Goal: Task Accomplishment & Management: Complete application form

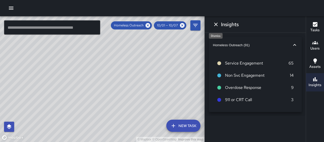
click at [216, 27] on icon "Dismiss" at bounding box center [216, 24] width 6 height 6
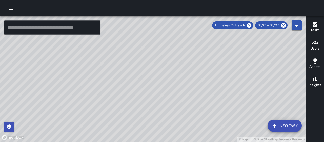
drag, startPoint x: 204, startPoint y: 60, endPoint x: 157, endPoint y: 75, distance: 49.3
click at [157, 75] on div "© Mapbox © OpenStreetMap Improve this map" at bounding box center [153, 78] width 306 height 125
click at [250, 25] on icon at bounding box center [249, 25] width 5 height 5
click at [283, 24] on icon at bounding box center [283, 25] width 5 height 5
drag, startPoint x: 234, startPoint y: 61, endPoint x: 216, endPoint y: 93, distance: 37.3
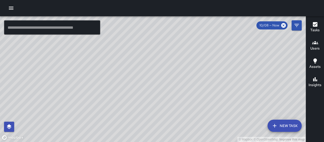
click at [216, 93] on div "© Mapbox © OpenStreetMap Improve this map" at bounding box center [153, 78] width 306 height 125
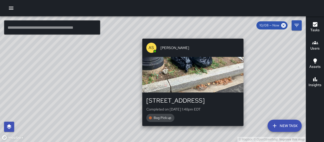
click at [190, 35] on div "© Mapbox © OpenStreetMap Improve this map AS [PERSON_NAME] [STREET_ADDRESS] Com…" at bounding box center [153, 78] width 306 height 125
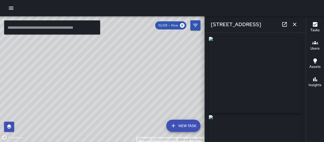
type input "**********"
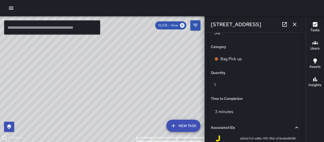
scroll to position [424, 0]
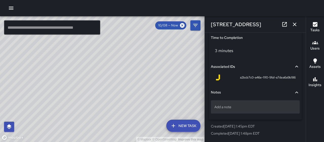
click at [255, 109] on p "Add a note" at bounding box center [256, 106] width 82 height 5
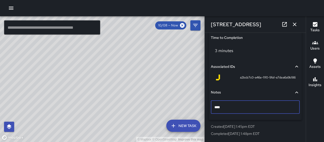
type textarea "*****"
click at [293, 23] on icon "button" at bounding box center [295, 24] width 6 height 6
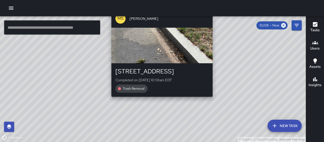
click at [215, 98] on div "© Mapbox © OpenStreetMap Improve this map [PERSON_NAME] [STREET_ADDRESS] Comple…" at bounding box center [153, 78] width 306 height 125
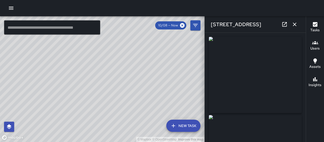
type input "**********"
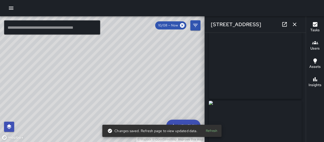
scroll to position [0, 0]
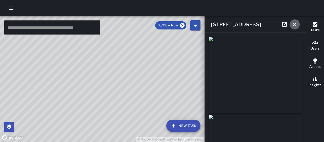
click at [293, 22] on icon "button" at bounding box center [295, 24] width 6 height 6
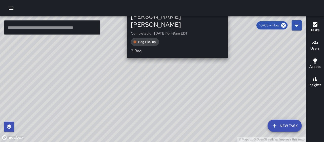
click at [226, 43] on div "[PERSON_NAME] [STREET_ADDRESS][PERSON_NAME][PERSON_NAME] Completed on [DATE] 10…" at bounding box center [177, 3] width 105 height 116
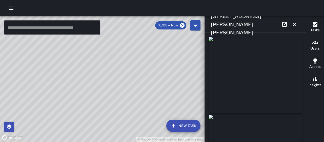
type input "**********"
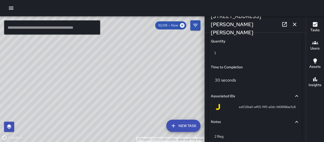
scroll to position [424, 0]
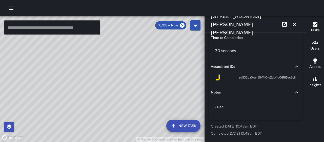
click at [292, 27] on icon "button" at bounding box center [295, 24] width 6 height 6
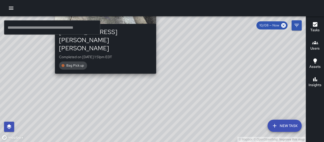
click at [154, 59] on div "AS [PERSON_NAME] [STREET_ADDRESS][PERSON_NAME][PERSON_NAME] Completed on [DATE]…" at bounding box center [105, 21] width 105 height 107
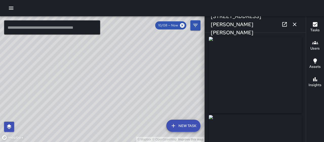
type input "**********"
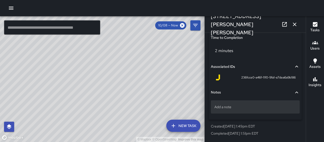
click at [256, 103] on div "Add a note" at bounding box center [255, 106] width 89 height 13
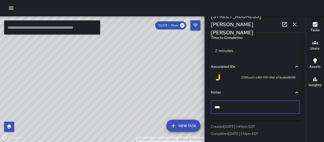
type textarea "*****"
click at [296, 24] on icon "button" at bounding box center [295, 24] width 6 height 6
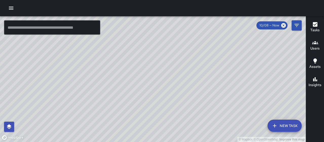
click at [170, 104] on div "© Mapbox © OpenStreetMap Improve this map WP [PERSON_NAME] [STREET_ADDRESS][PER…" at bounding box center [153, 78] width 306 height 125
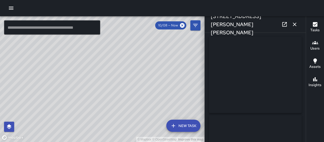
type input "**********"
click at [293, 24] on icon "button" at bounding box center [295, 24] width 6 height 6
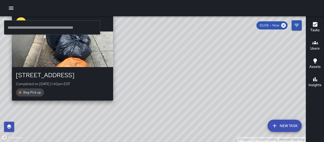
click at [10, 111] on div "© Mapbox © OpenStreetMap Improve this map AS [PERSON_NAME] [STREET_ADDRESS] Com…" at bounding box center [153, 78] width 306 height 125
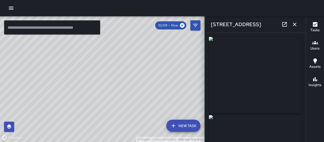
type input "**********"
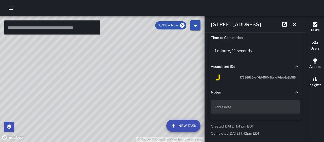
click at [230, 109] on p "Add a note" at bounding box center [256, 106] width 82 height 5
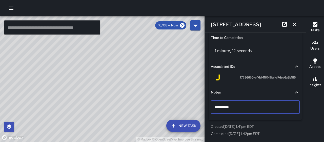
type textarea "**********"
click at [294, 23] on icon "button" at bounding box center [295, 25] width 4 height 4
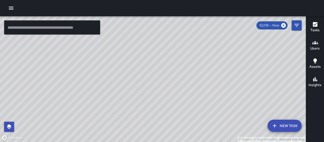
drag, startPoint x: 213, startPoint y: 95, endPoint x: 172, endPoint y: 58, distance: 55.6
click at [172, 58] on div "© Mapbox © OpenStreetMap Improve this map" at bounding box center [153, 78] width 306 height 125
click at [312, 27] on icon "button" at bounding box center [315, 24] width 6 height 6
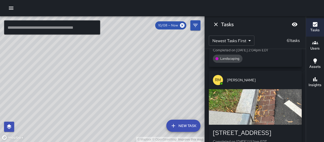
scroll to position [177, 0]
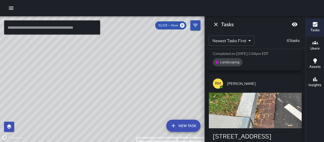
click at [243, 102] on div "button" at bounding box center [255, 109] width 93 height 35
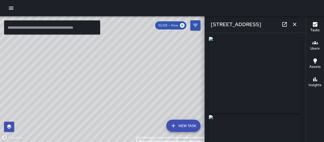
type input "**********"
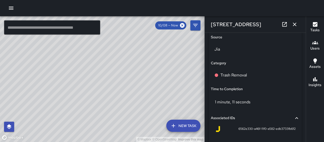
scroll to position [350, 0]
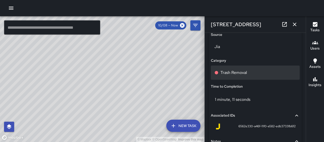
click at [250, 74] on div "Trash Removal" at bounding box center [256, 72] width 82 height 6
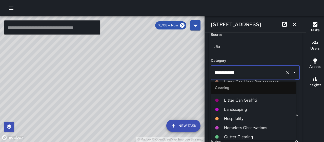
scroll to position [177, 0]
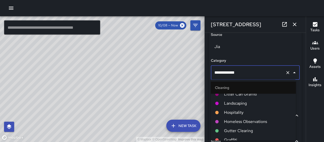
click at [239, 100] on span "Landscaping" at bounding box center [258, 103] width 68 height 6
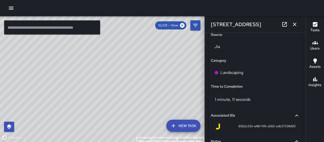
click at [294, 23] on icon "button" at bounding box center [295, 25] width 4 height 4
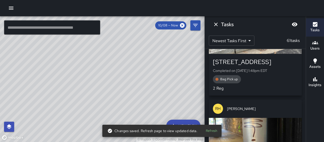
scroll to position [534, 0]
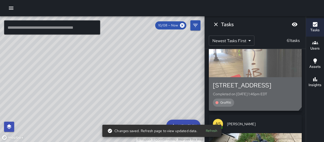
drag, startPoint x: 250, startPoint y: 57, endPoint x: 279, endPoint y: 50, distance: 29.3
click at [250, 56] on div "button" at bounding box center [255, 59] width 93 height 35
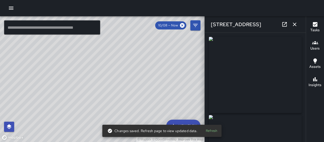
type input "**********"
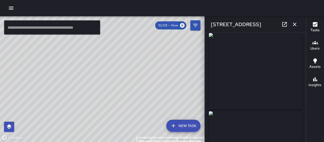
scroll to position [0, 0]
click at [296, 25] on icon "button" at bounding box center [295, 24] width 6 height 6
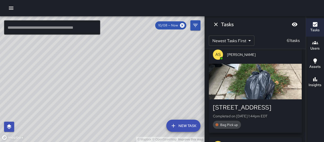
scroll to position [610, 0]
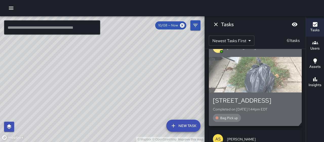
click at [251, 72] on div "button" at bounding box center [255, 74] width 93 height 35
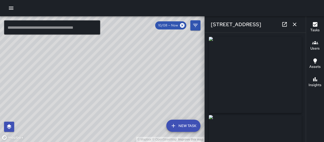
type input "**********"
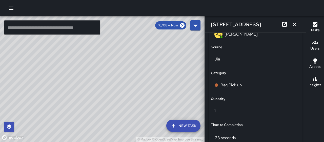
scroll to position [424, 0]
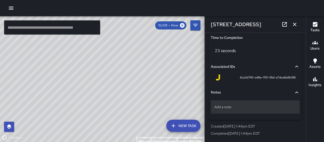
click at [245, 106] on p "Add a note" at bounding box center [256, 106] width 82 height 5
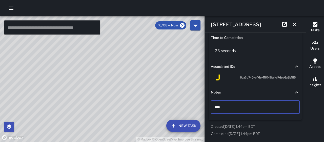
type textarea "*****"
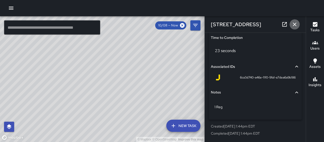
click at [295, 22] on icon "button" at bounding box center [295, 24] width 6 height 6
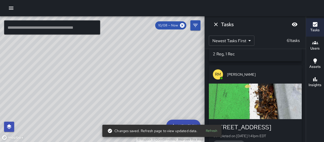
scroll to position [813, 0]
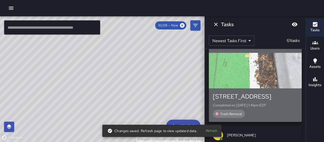
click at [266, 71] on div "button" at bounding box center [255, 70] width 93 height 35
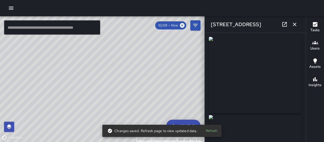
type input "**********"
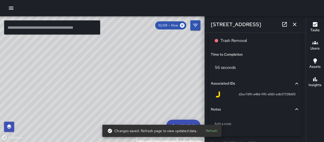
scroll to position [371, 0]
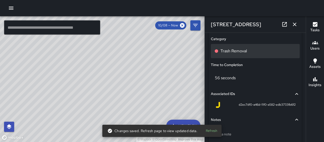
click at [247, 51] on div "Trash Removal" at bounding box center [256, 51] width 82 height 6
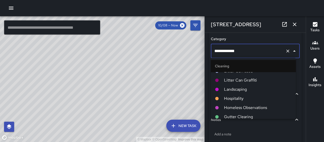
scroll to position [177, 0]
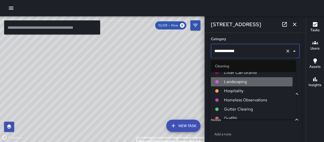
click at [240, 81] on span "Landscaping" at bounding box center [258, 82] width 68 height 6
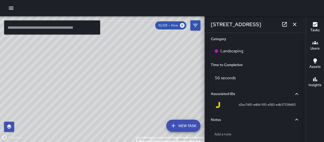
click at [293, 22] on icon "button" at bounding box center [295, 24] width 6 height 6
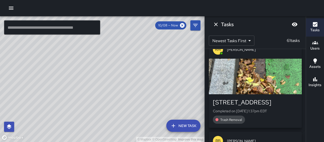
scroll to position [914, 0]
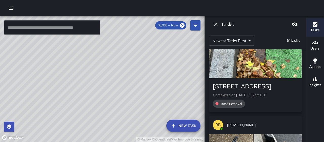
click at [260, 68] on div "button" at bounding box center [255, 60] width 93 height 35
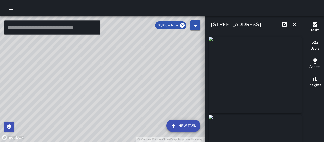
type input "**********"
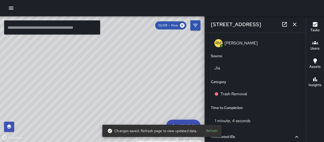
scroll to position [330, 0]
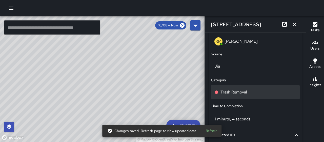
click at [251, 92] on div "Trash Removal" at bounding box center [256, 92] width 82 height 6
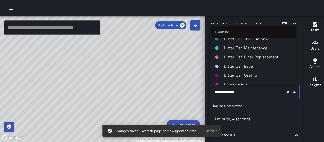
scroll to position [152, 0]
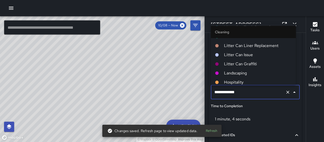
click at [248, 72] on span "Landscaping" at bounding box center [258, 73] width 68 height 6
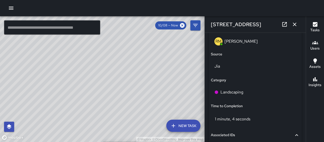
click at [296, 24] on icon "button" at bounding box center [295, 24] width 6 height 6
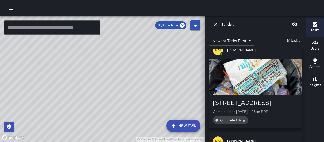
scroll to position [1294, 0]
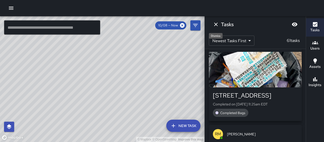
click at [218, 25] on icon "Dismiss" at bounding box center [216, 24] width 6 height 6
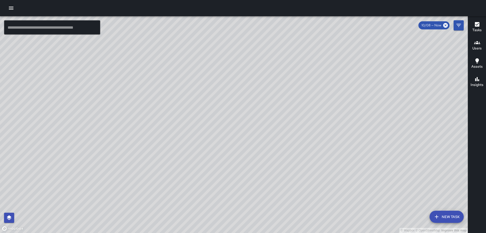
scroll to position [2306, 0]
